Goal: Navigation & Orientation: Find specific page/section

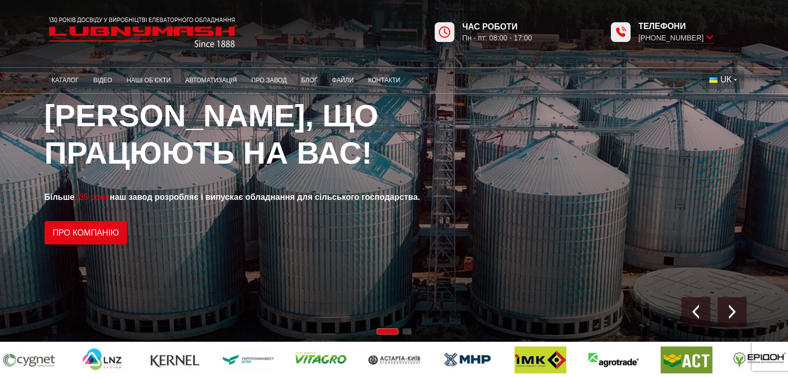
click at [730, 79] on span "UK" at bounding box center [725, 79] width 11 height 11
click at [723, 117] on span "EN" at bounding box center [726, 117] width 11 height 9
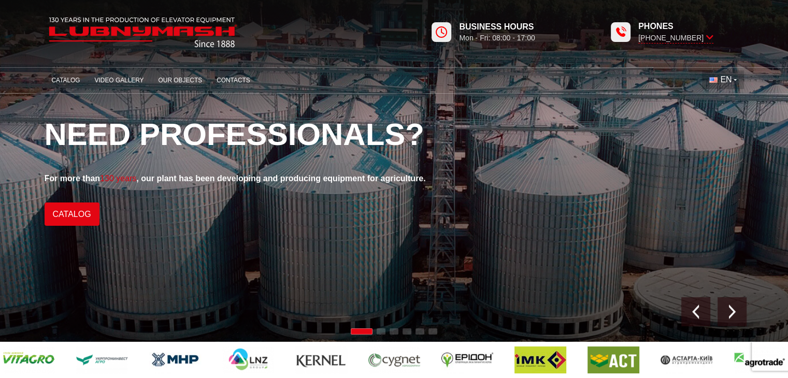
click at [718, 79] on button "EN" at bounding box center [722, 79] width 41 height 19
click at [714, 105] on img at bounding box center [715, 103] width 8 height 6
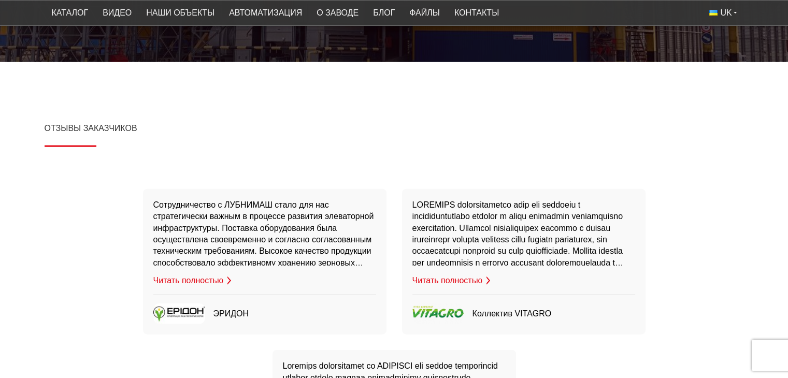
scroll to position [2450, 0]
